Goal: Browse casually

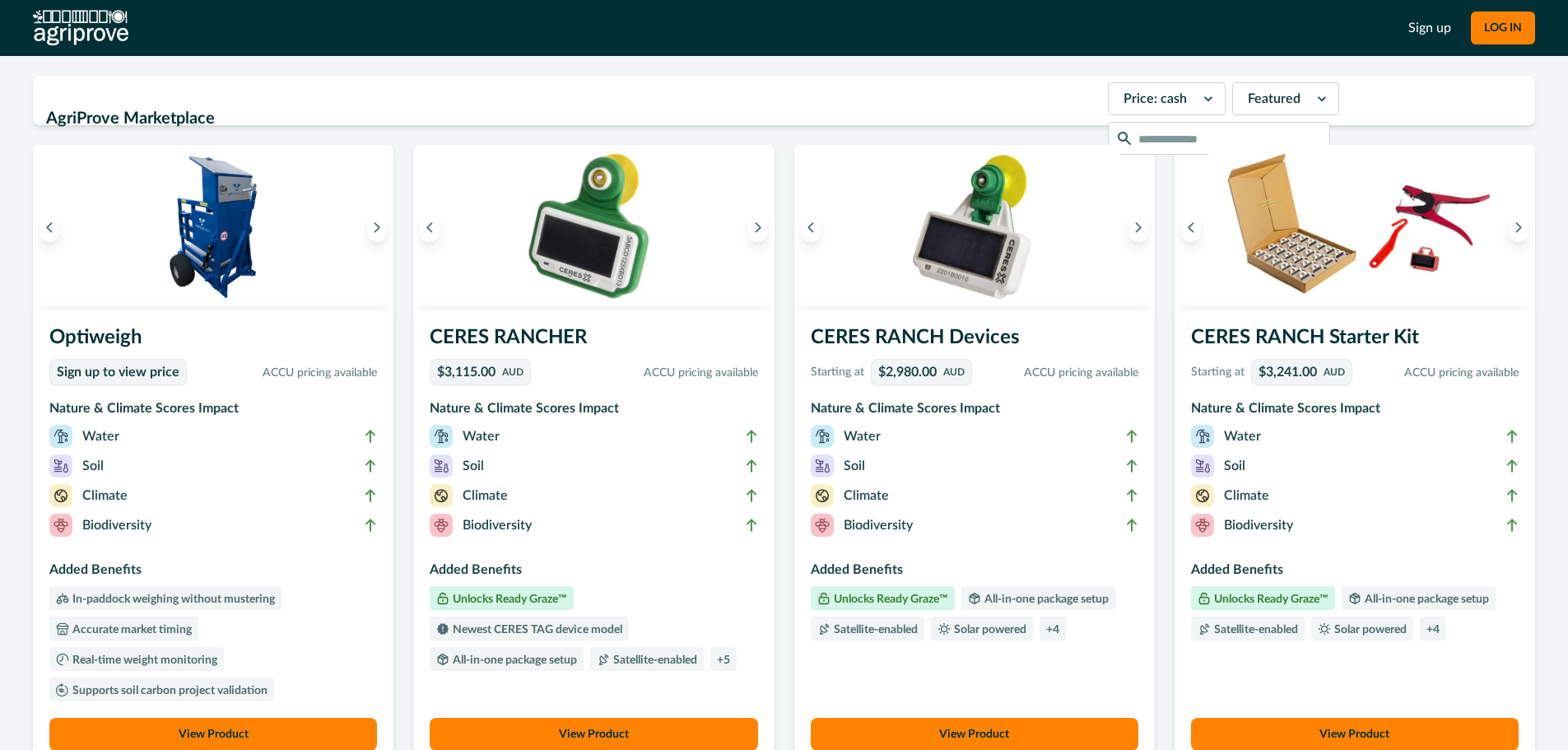
click at [1200, 107] on icon at bounding box center [1208, 99] width 17 height 17
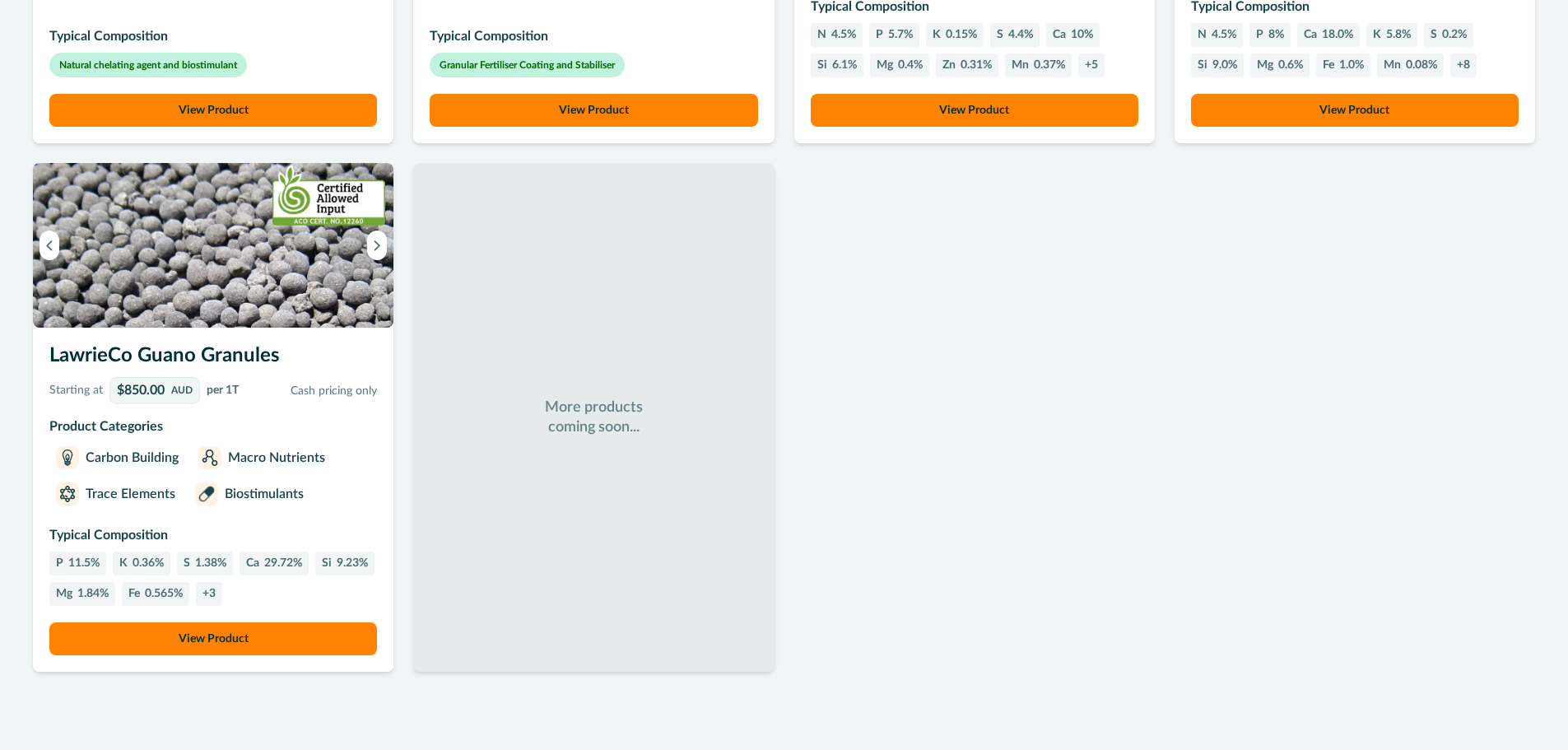
scroll to position [1190, 0]
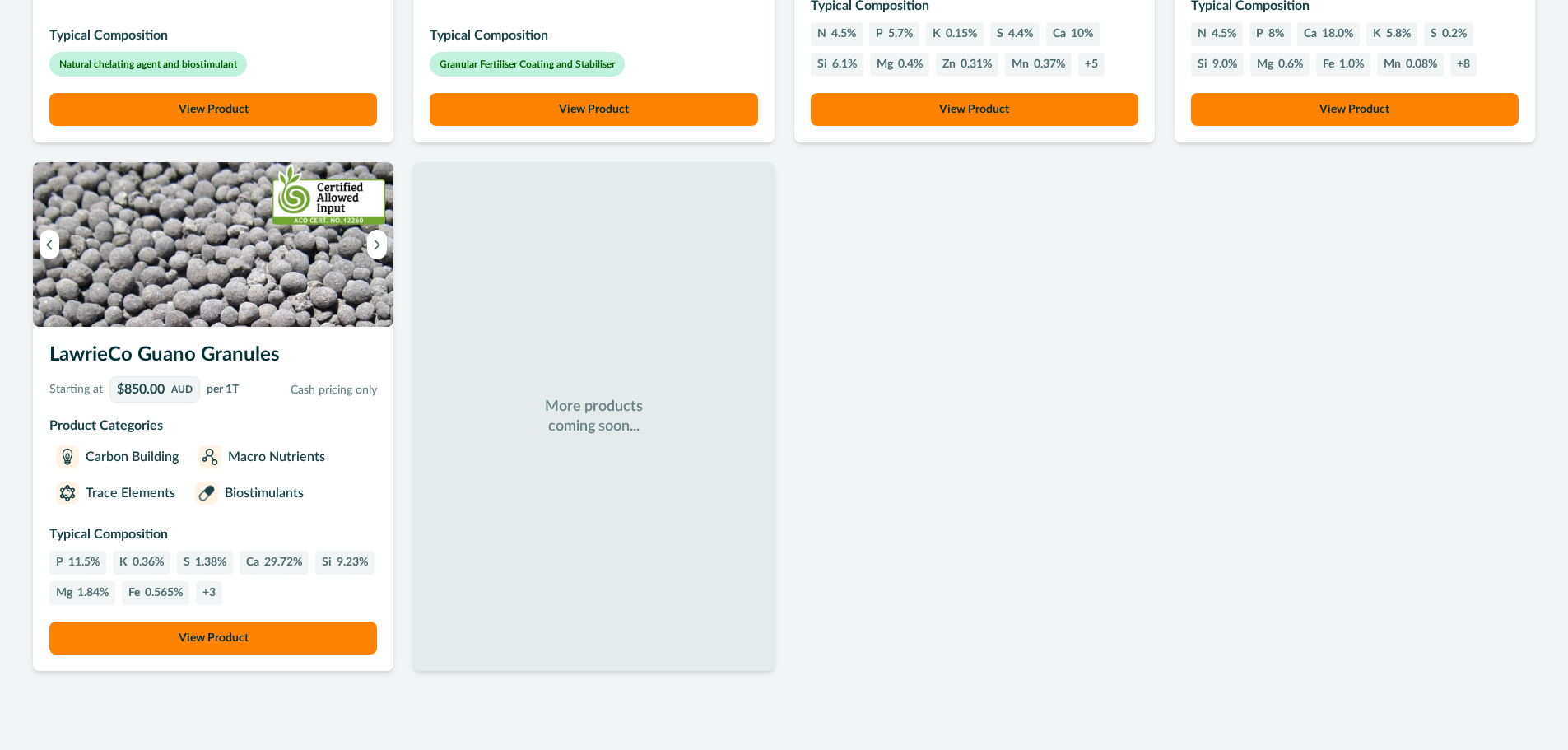
click at [150, 300] on img at bounding box center [213, 244] width 361 height 165
click at [326, 244] on img at bounding box center [213, 244] width 361 height 165
click at [377, 239] on icon "Next image" at bounding box center [377, 244] width 11 height 11
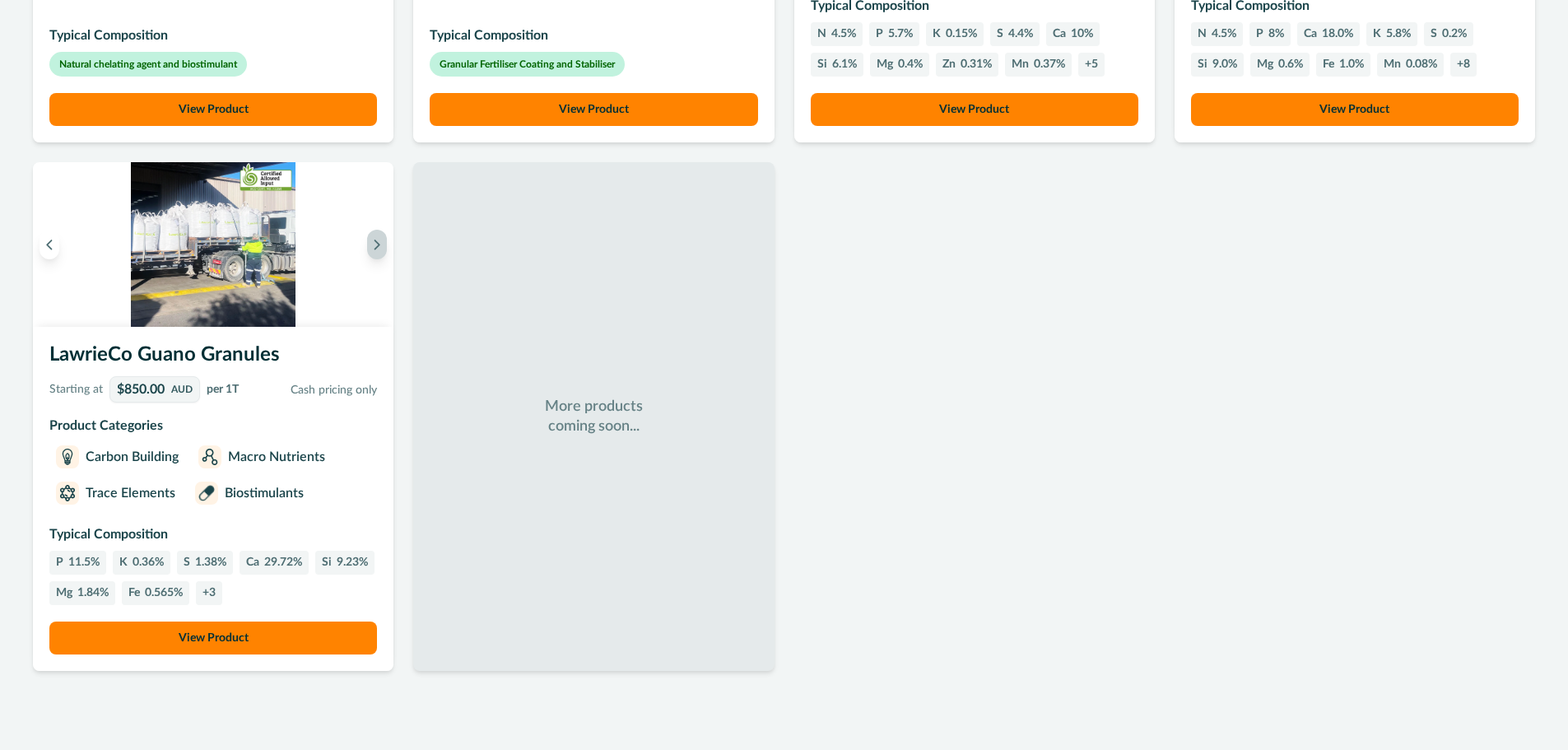
click at [377, 239] on icon "Next image" at bounding box center [377, 244] width 11 height 11
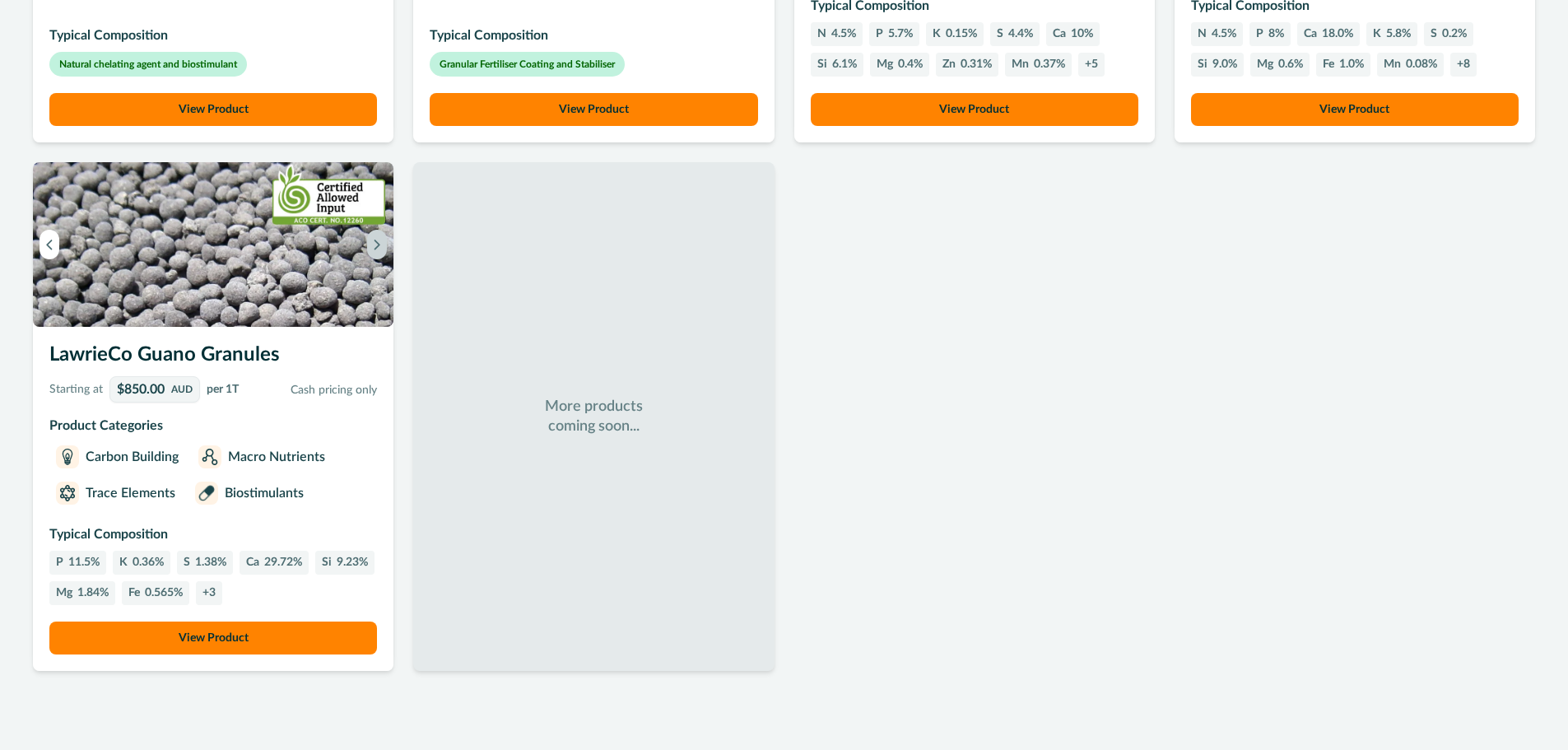
click at [377, 239] on icon "Next image" at bounding box center [377, 244] width 11 height 11
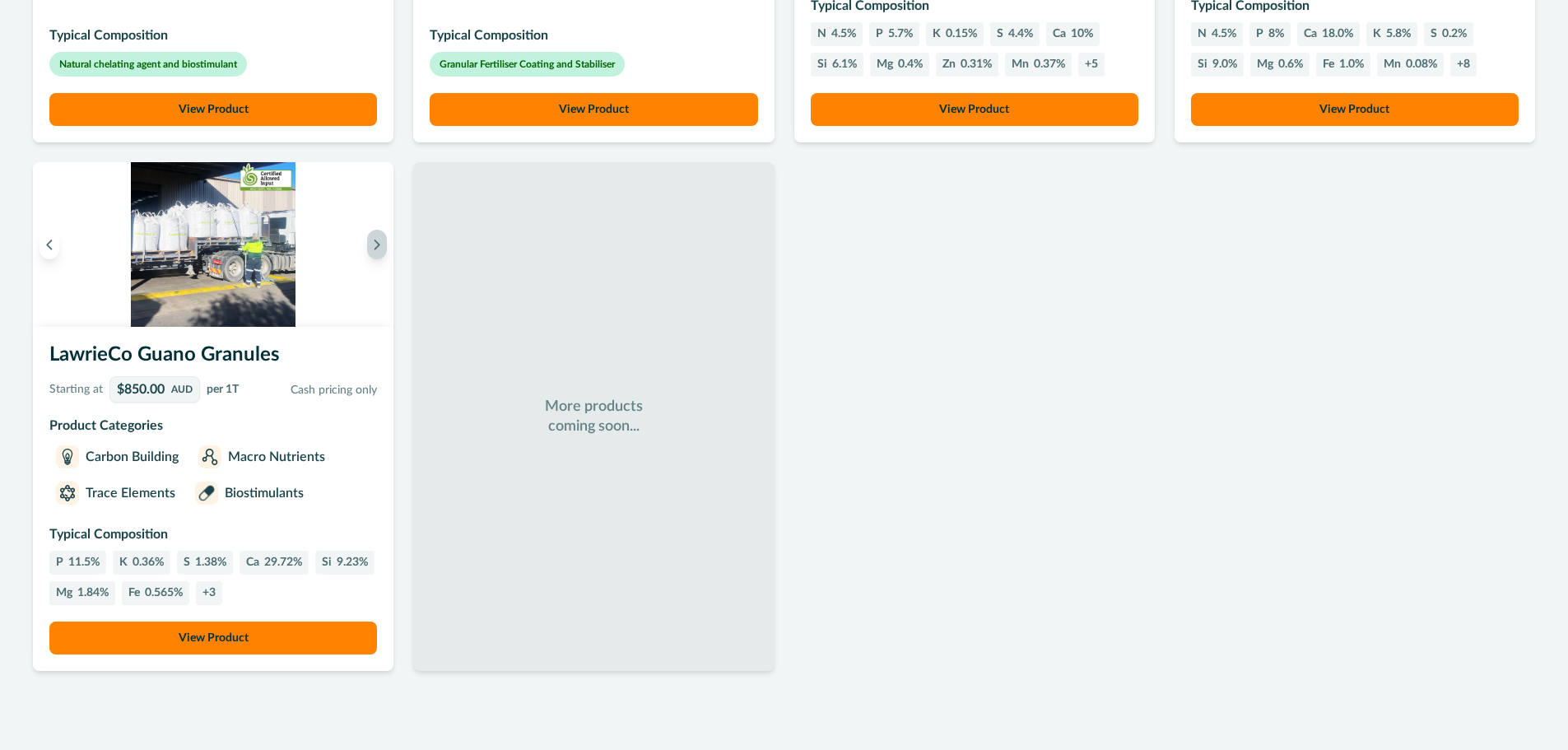
click at [377, 239] on icon "Next image" at bounding box center [377, 244] width 11 height 11
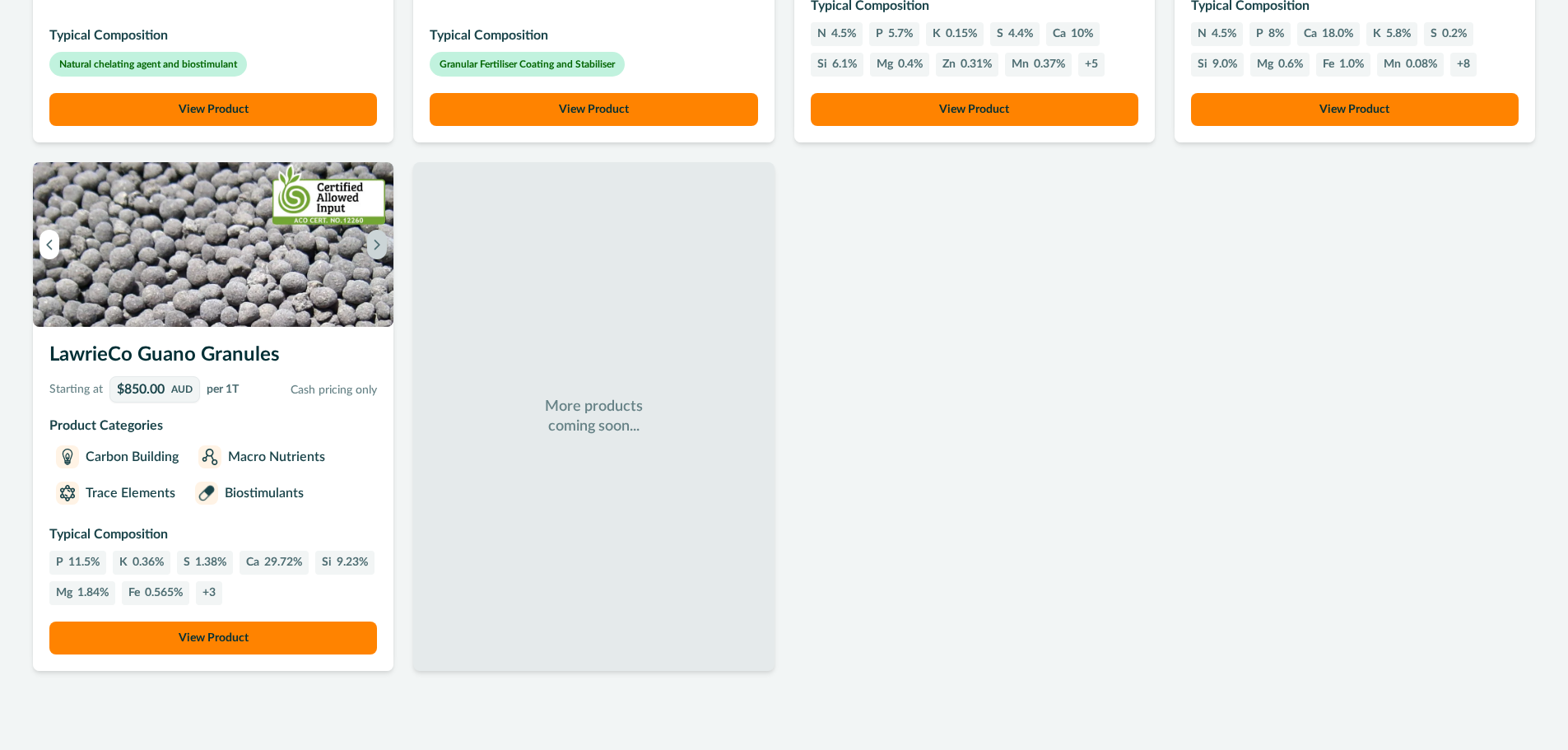
click at [377, 239] on icon "Next image" at bounding box center [377, 244] width 11 height 11
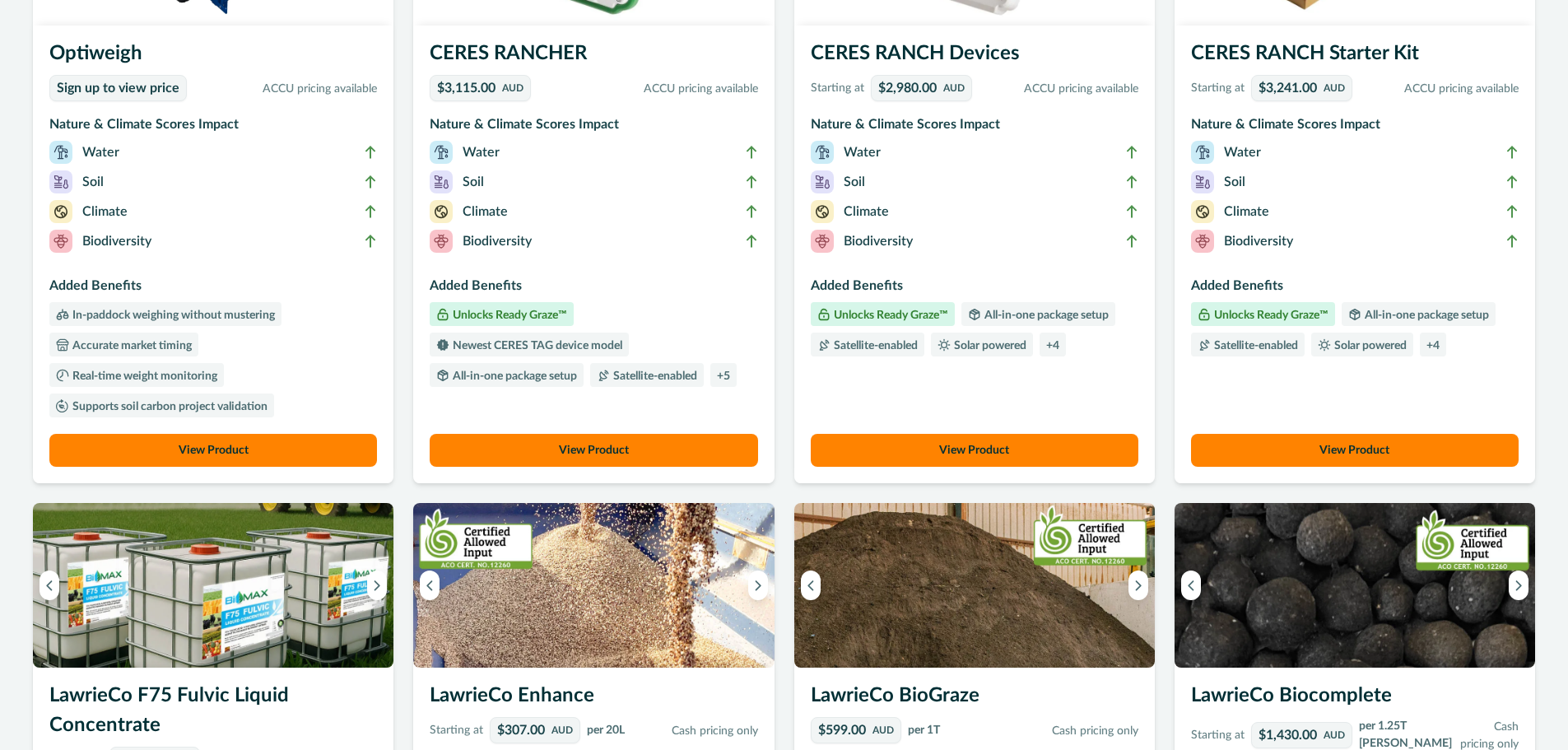
scroll to position [0, 0]
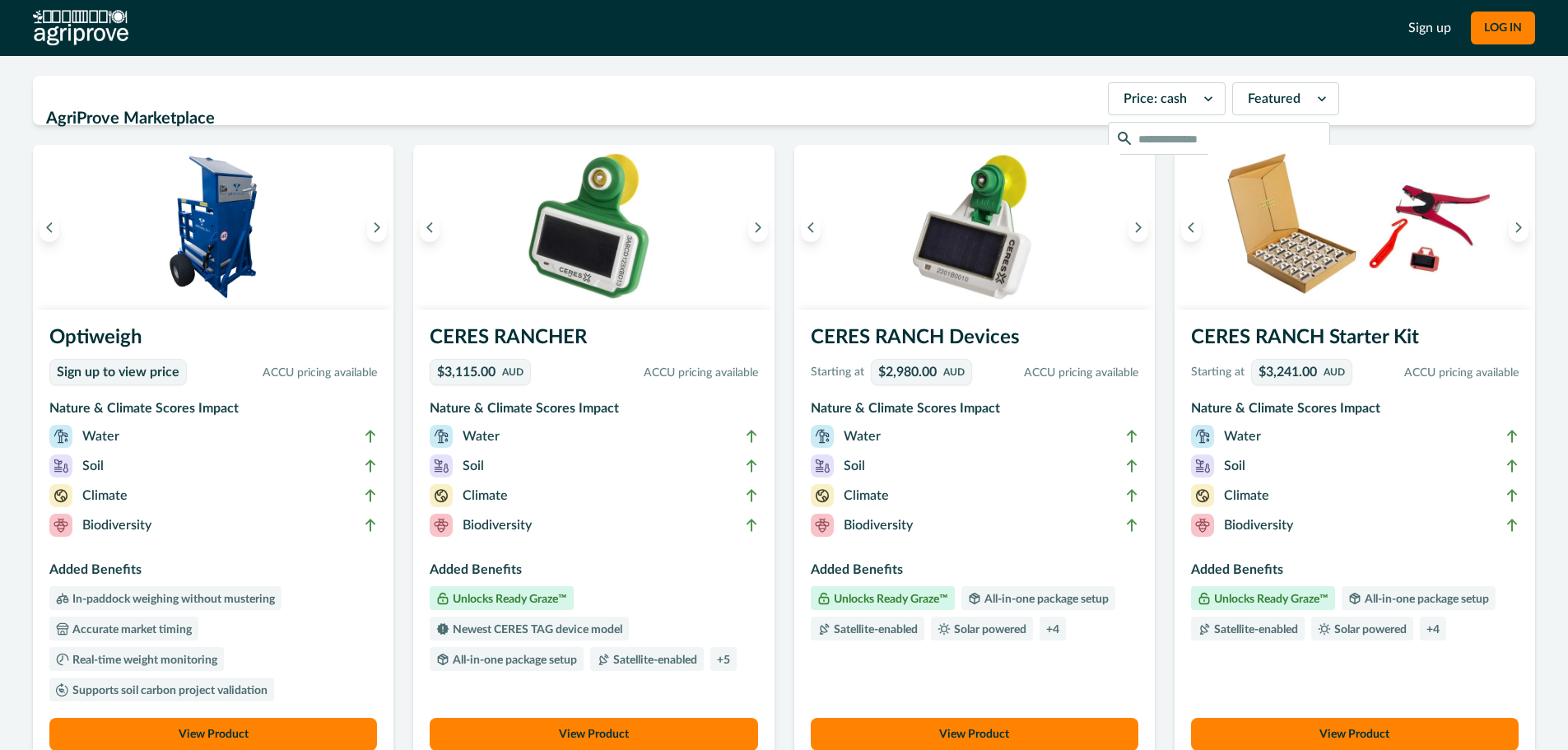
click at [99, 12] on img at bounding box center [80, 27] width 96 height 36
